Goal: Task Accomplishment & Management: Manage account settings

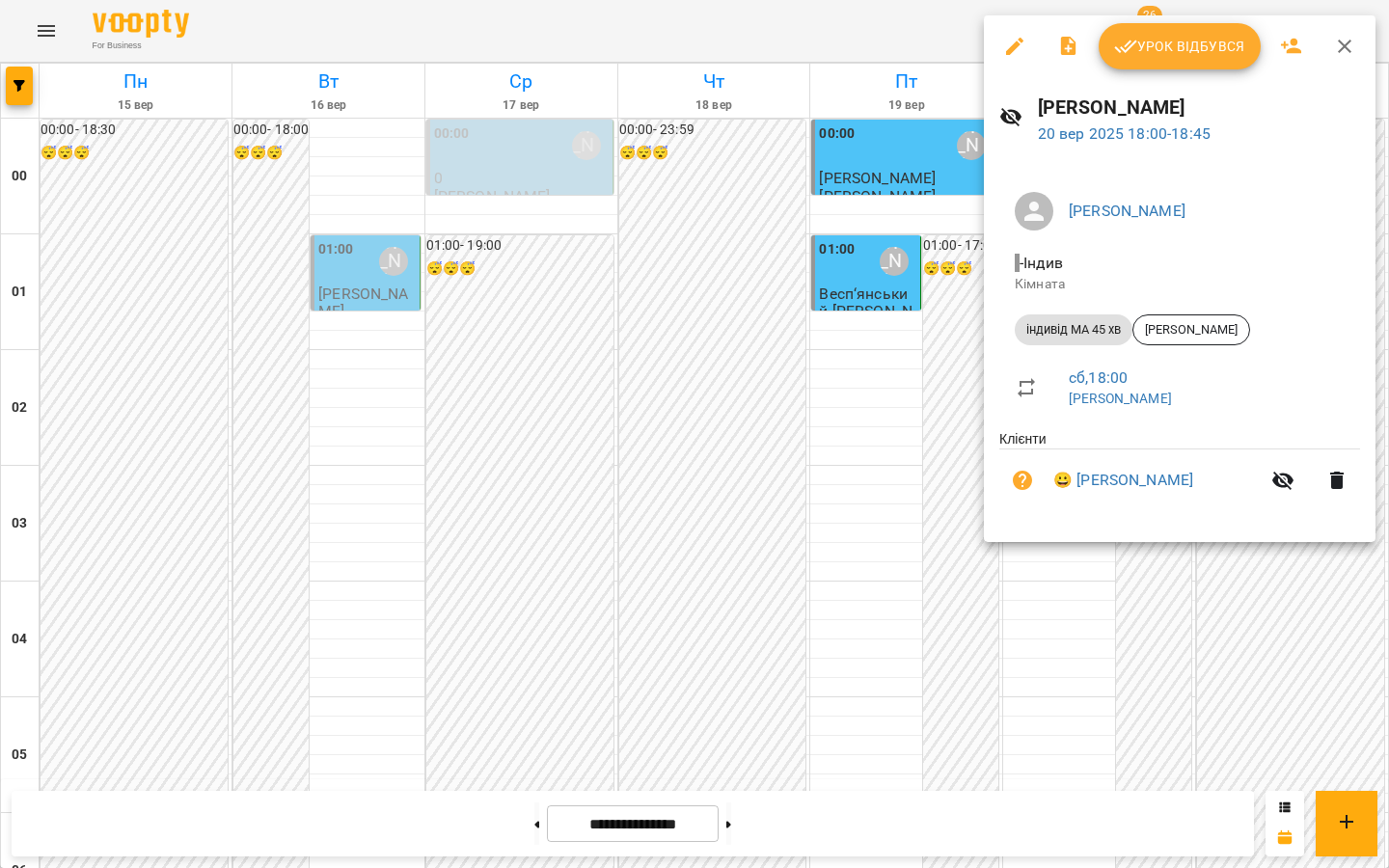
scroll to position [1751, 0]
click at [1132, 56] on icon "button" at bounding box center [1126, 46] width 23 height 23
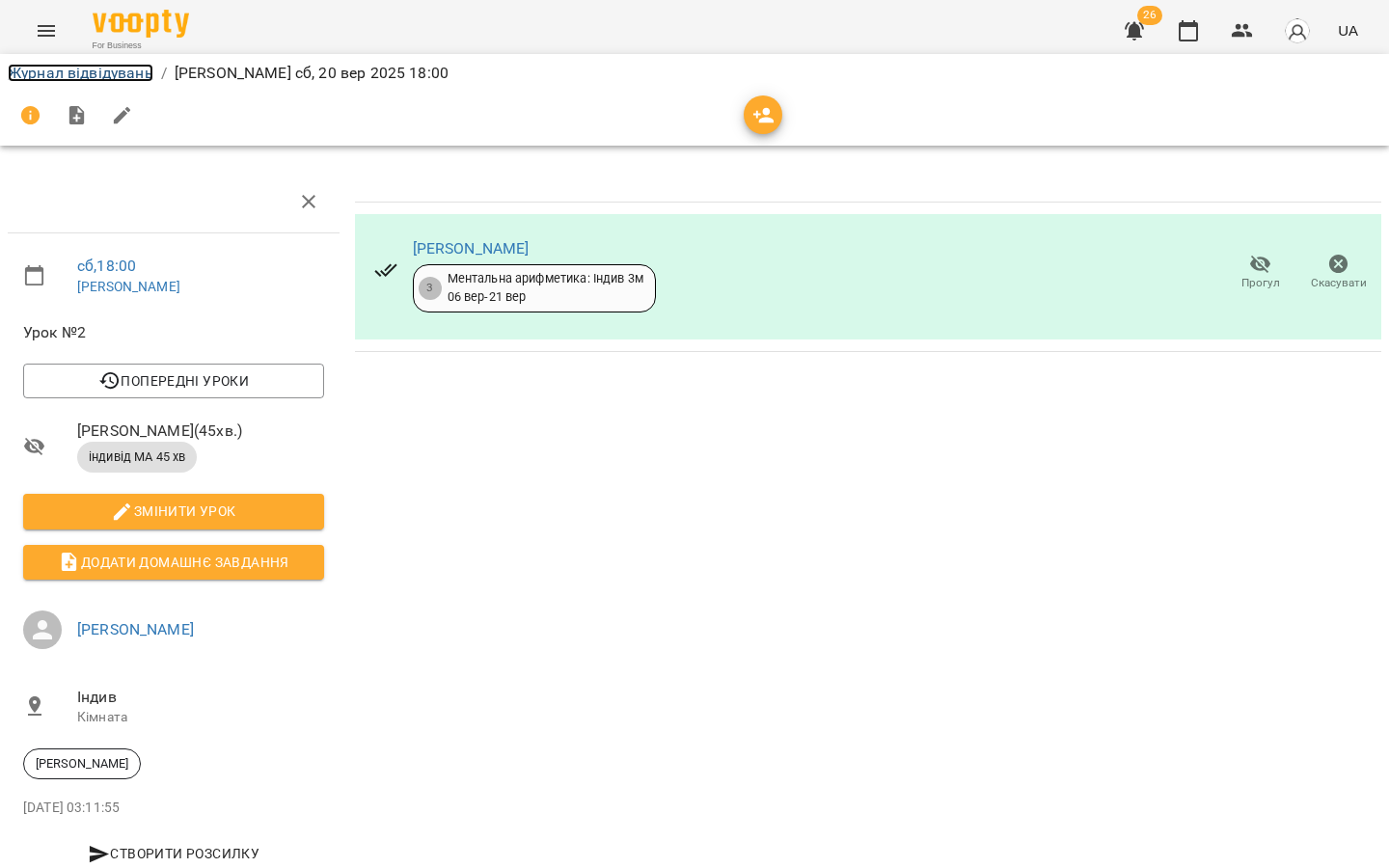
click at [116, 78] on link "Журнал відвідувань" at bounding box center [81, 73] width 146 height 18
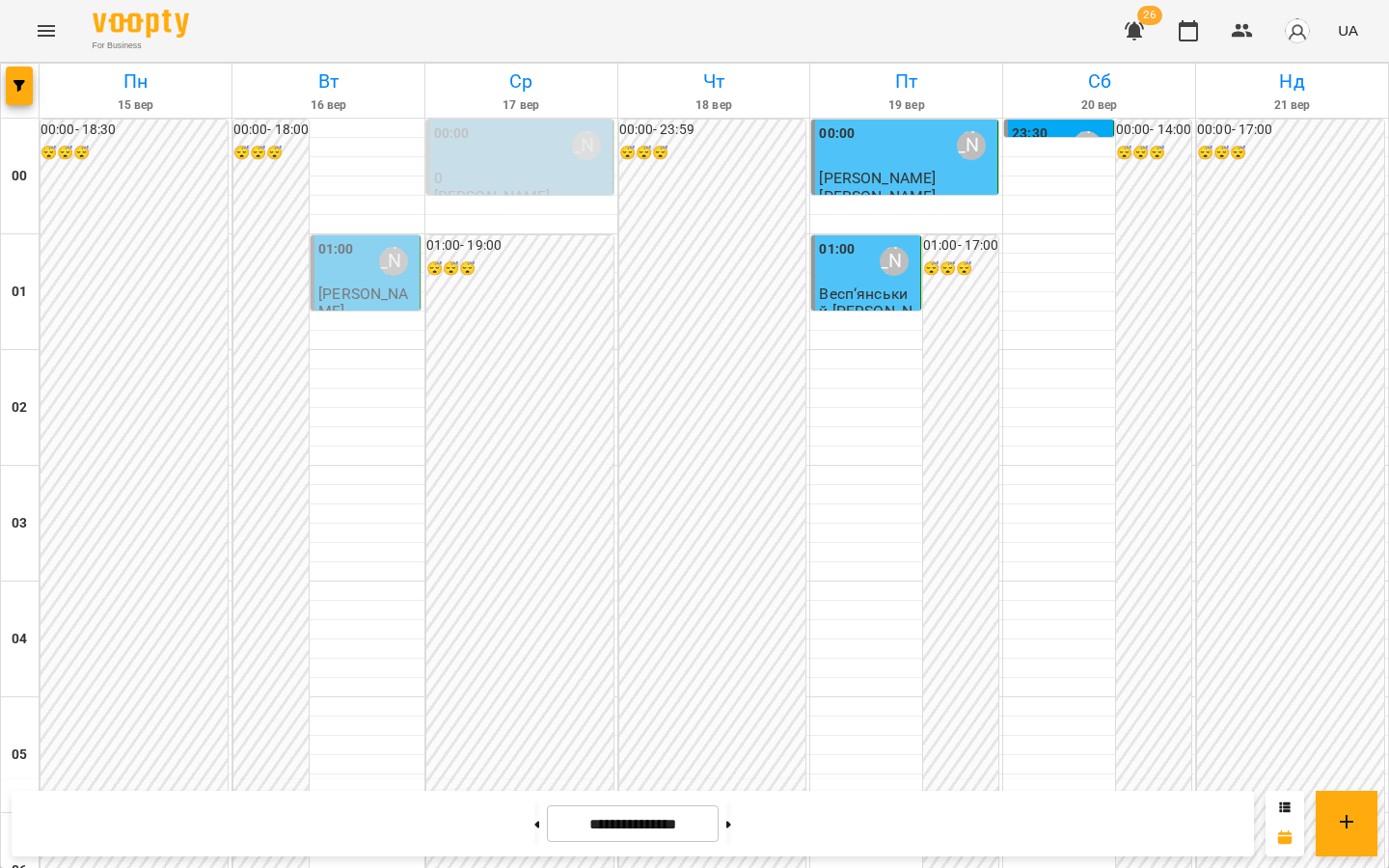
scroll to position [1956, 0]
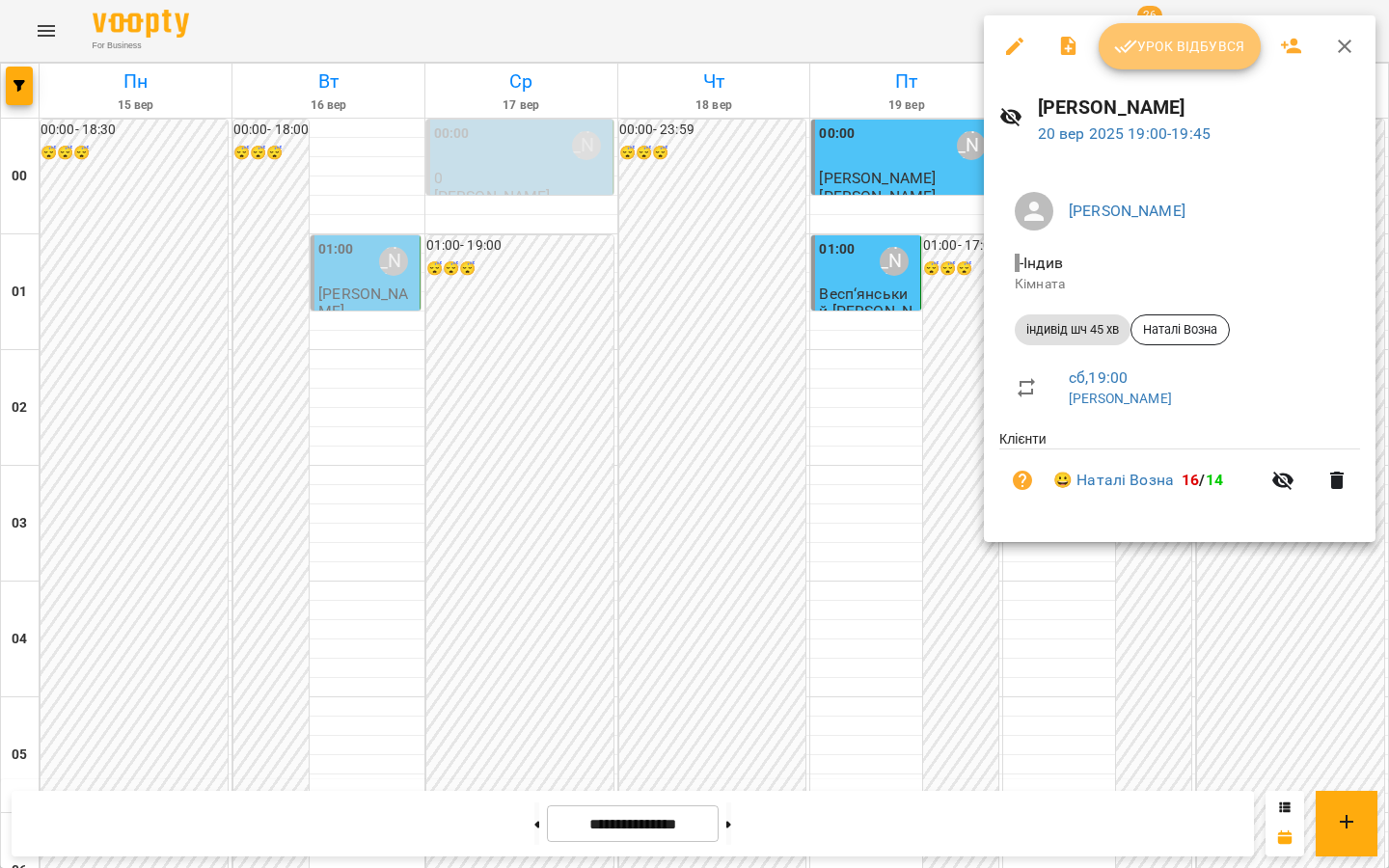
click at [1138, 46] on span "Урок відбувся" at bounding box center [1181, 46] width 132 height 23
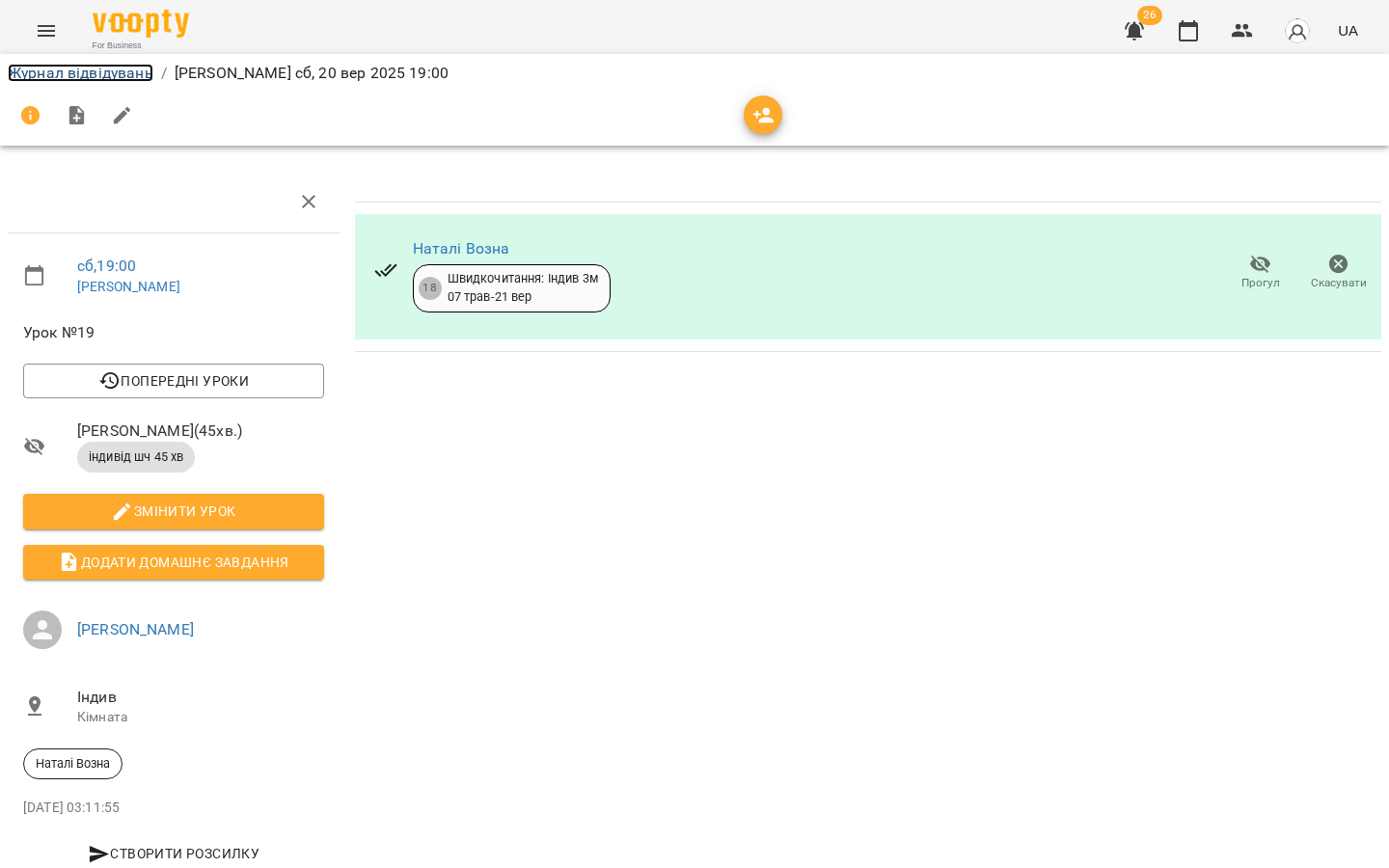
click at [108, 75] on link "Журнал відвідувань" at bounding box center [81, 73] width 146 height 18
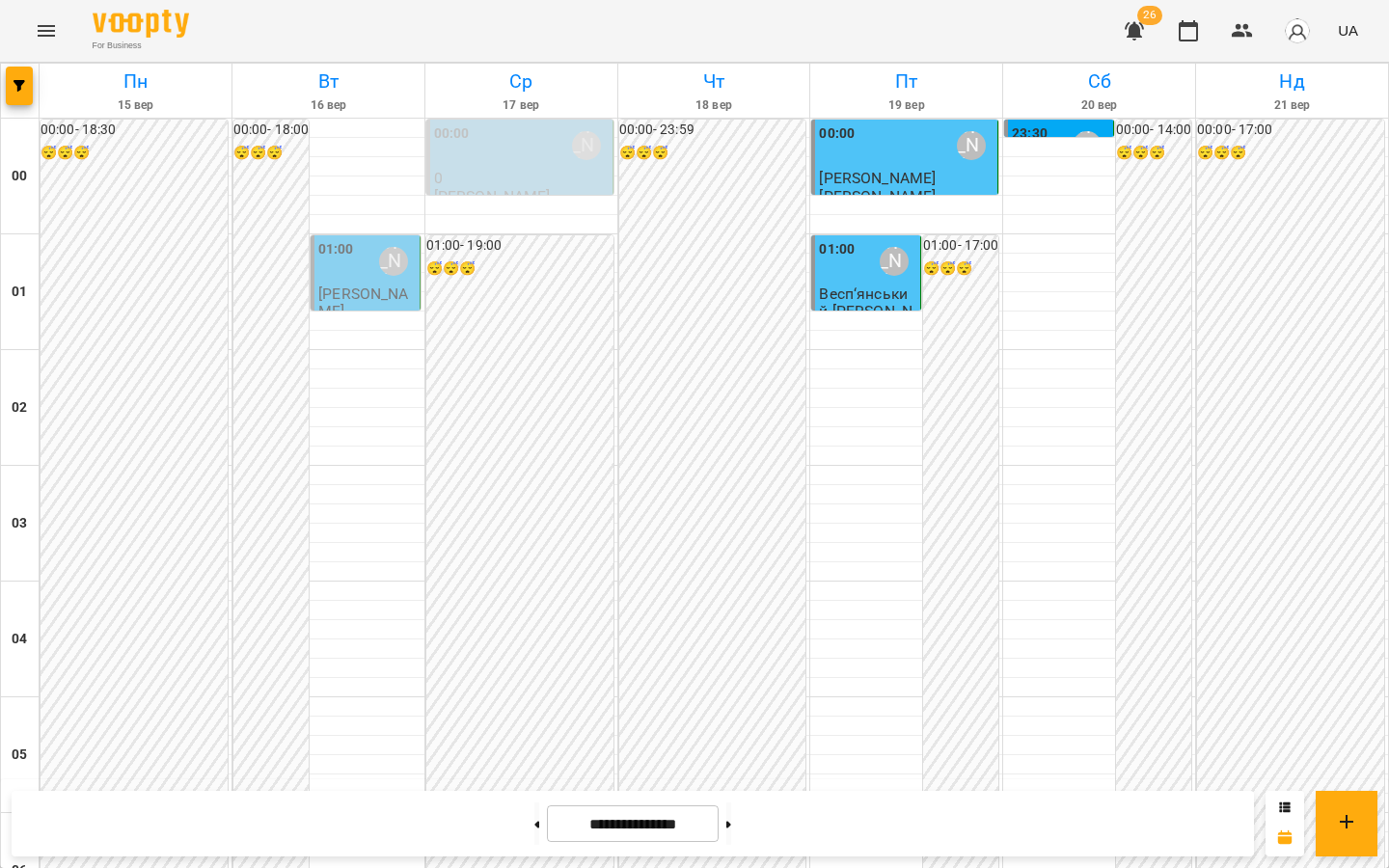
scroll to position [1896, 0]
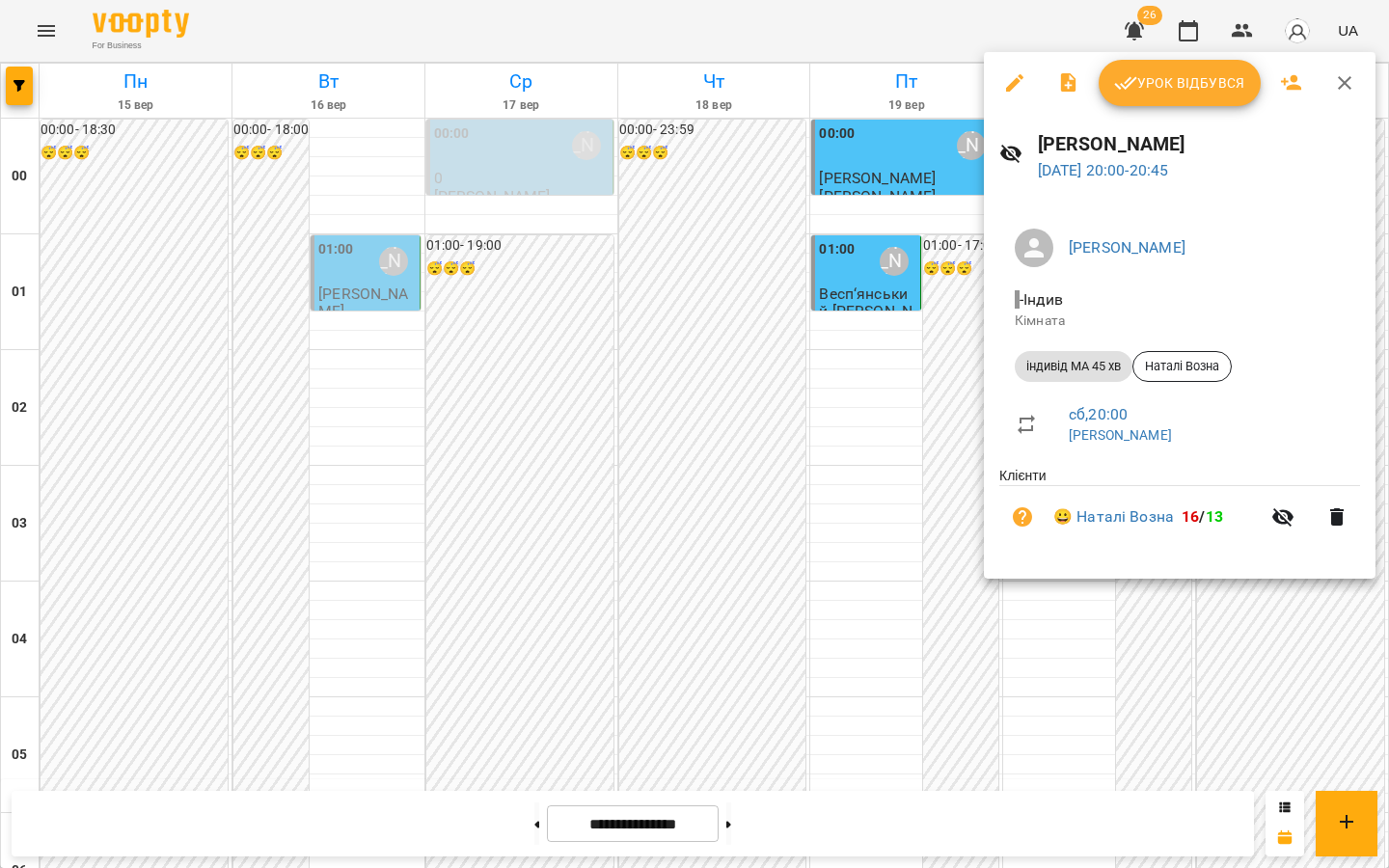
click at [1135, 75] on icon "button" at bounding box center [1126, 83] width 23 height 23
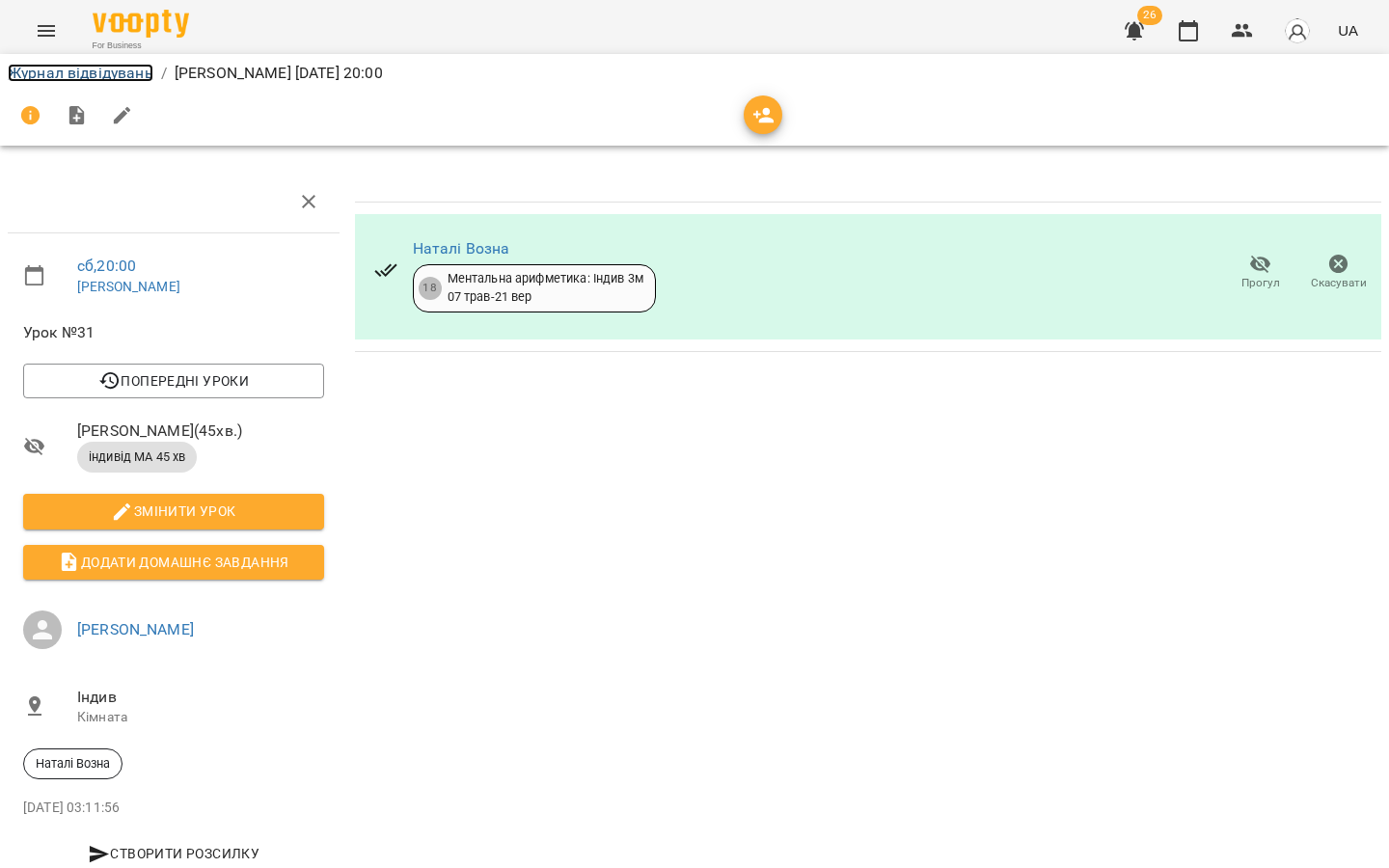
click at [27, 73] on link "Журнал відвідувань" at bounding box center [81, 73] width 146 height 18
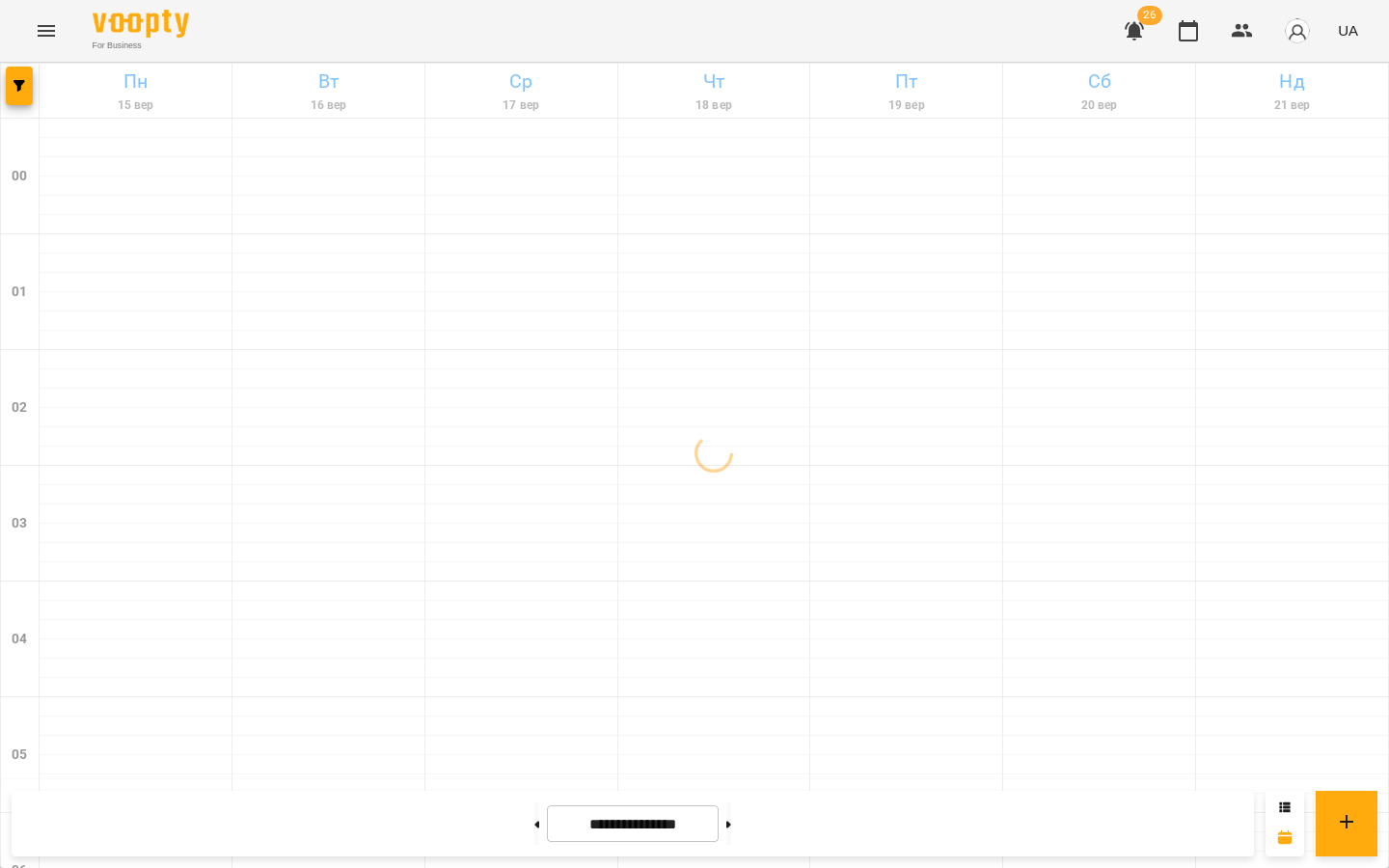
scroll to position [1765, 0]
